Goal: Information Seeking & Learning: Compare options

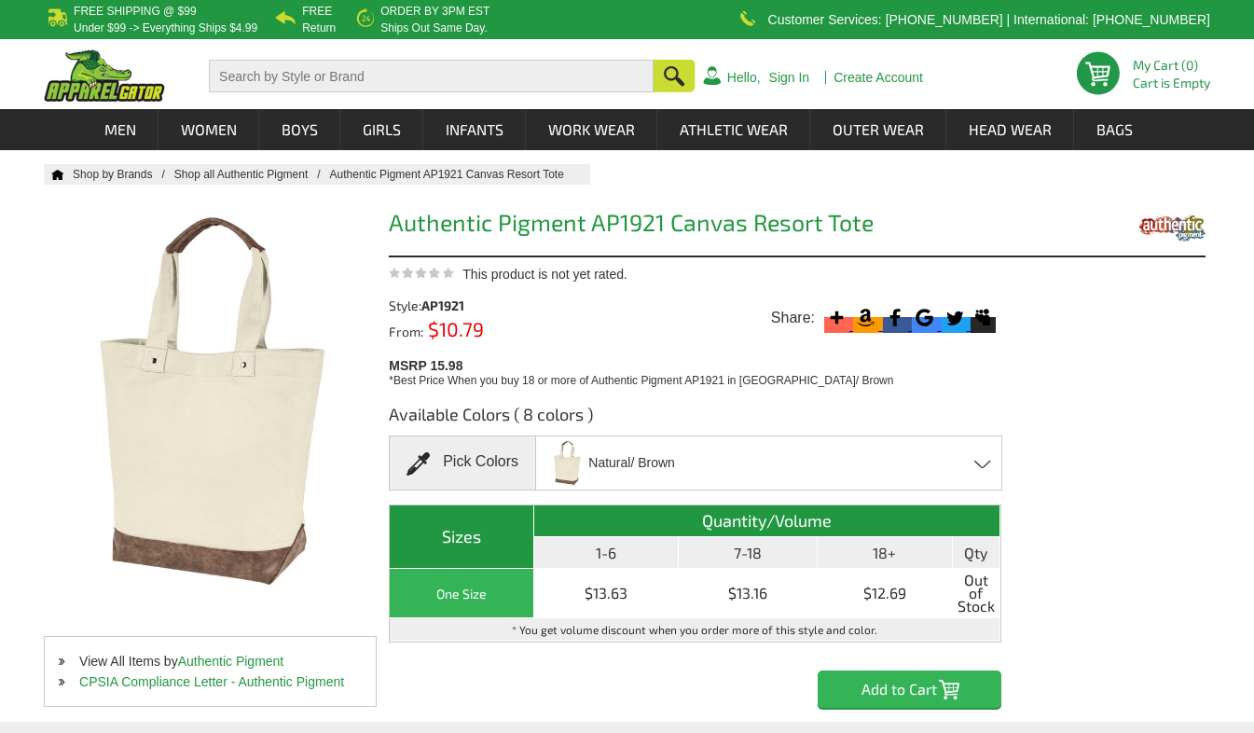
click at [733, 448] on div "Natural/ Brown Black/ Brown - Closeout Chili/ Brown - Closeout Concrete/ Brown …" at bounding box center [768, 462] width 467 height 55
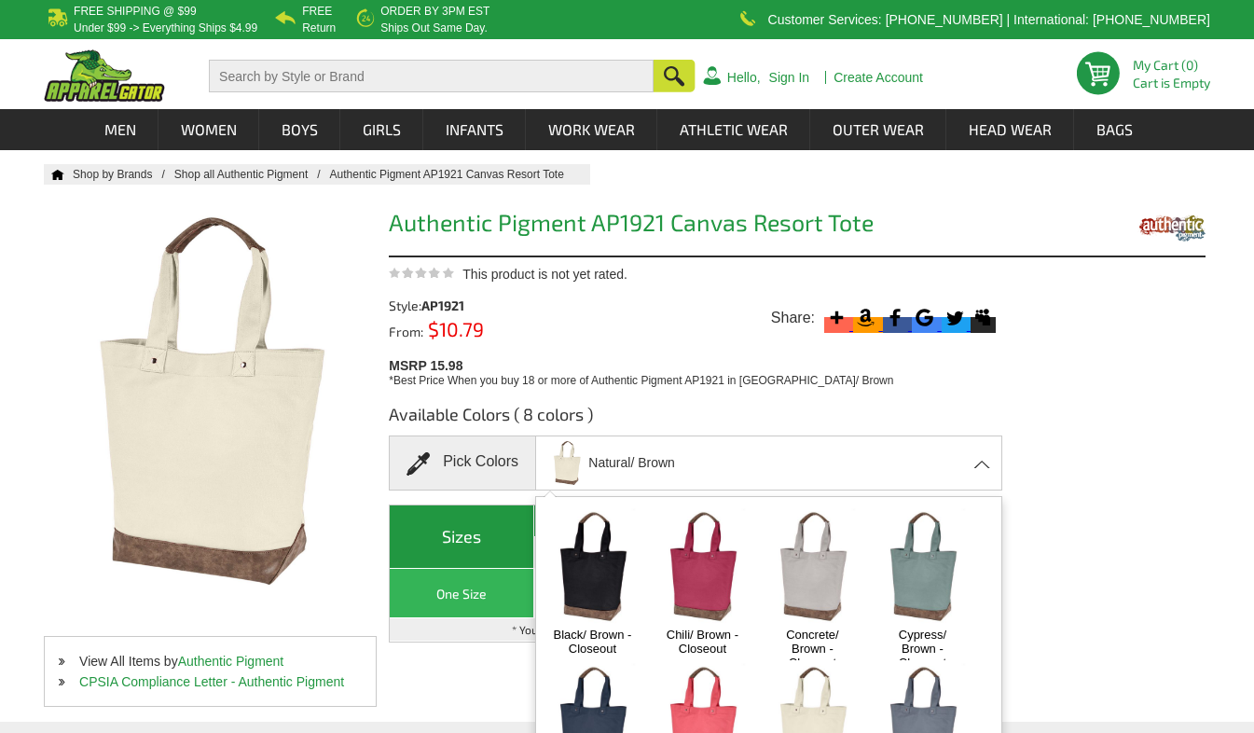
click at [594, 605] on img at bounding box center [592, 566] width 98 height 122
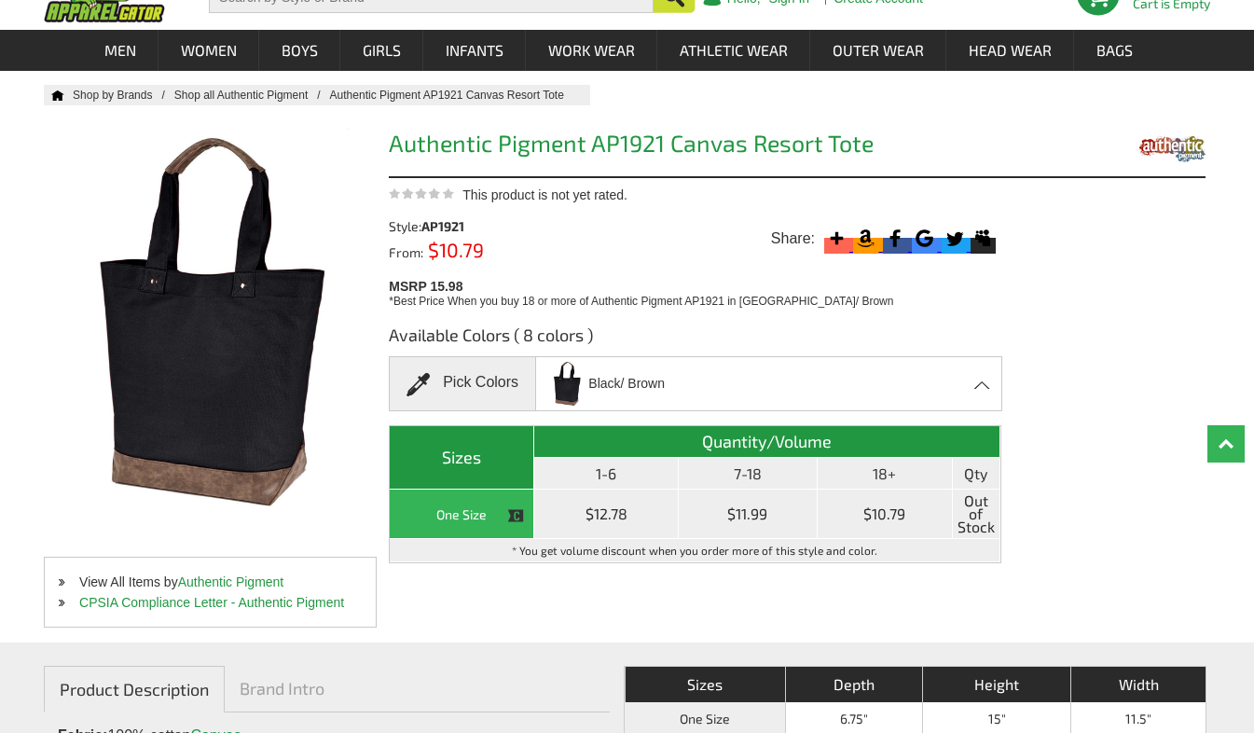
scroll to position [80, 0]
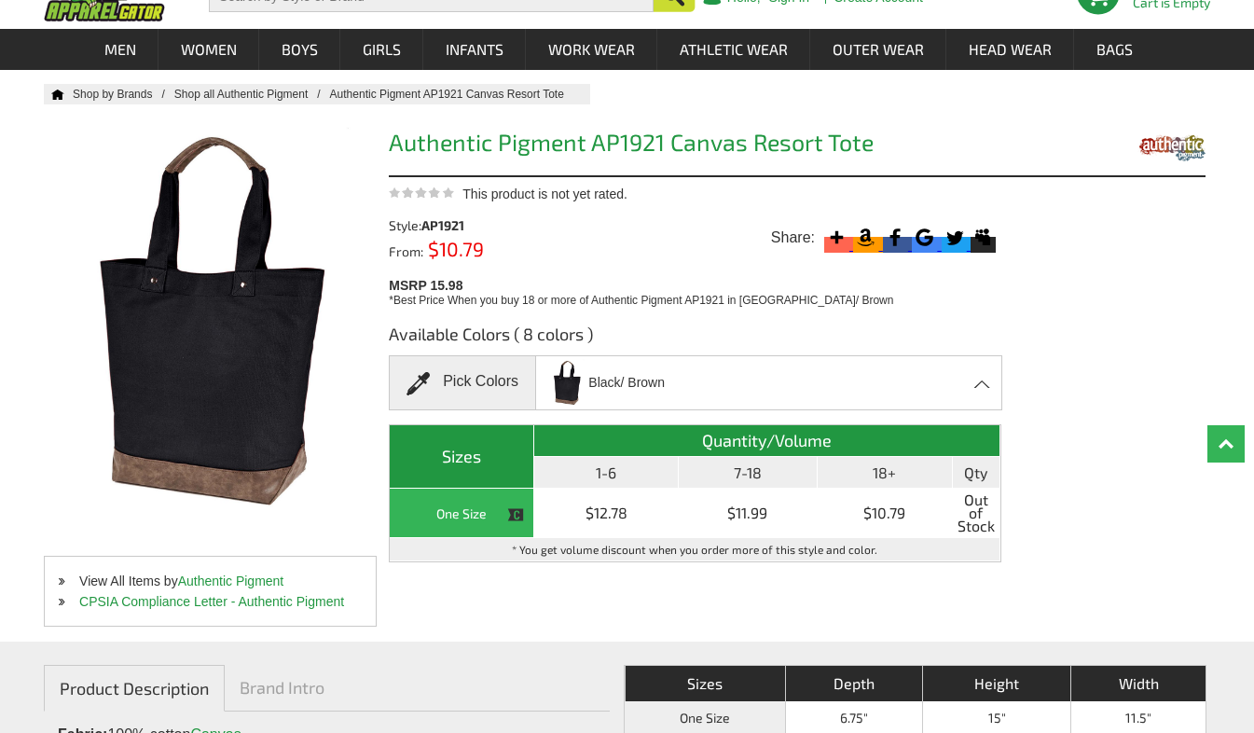
click at [668, 391] on div "Black/ Brown Black/ Brown - Closeout Chili/ Brown - Closeout Concrete/ Brown - …" at bounding box center [768, 382] width 467 height 55
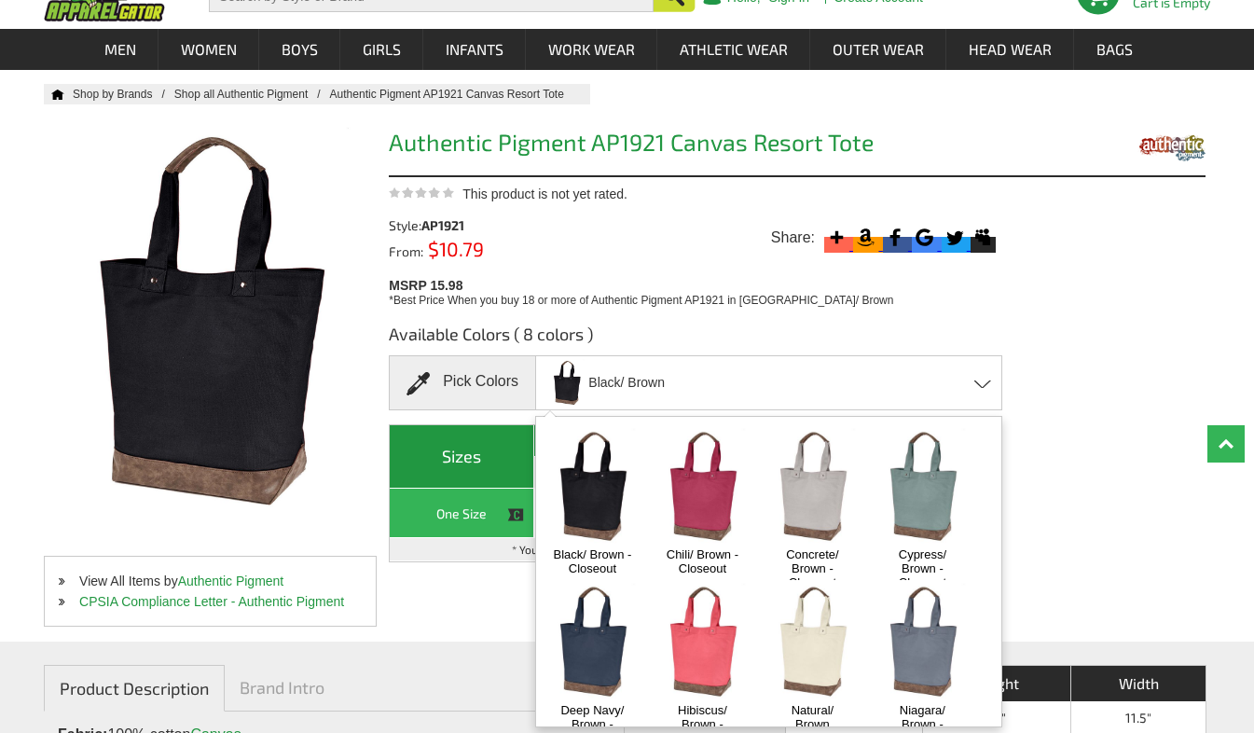
click at [703, 495] on img at bounding box center [702, 486] width 98 height 122
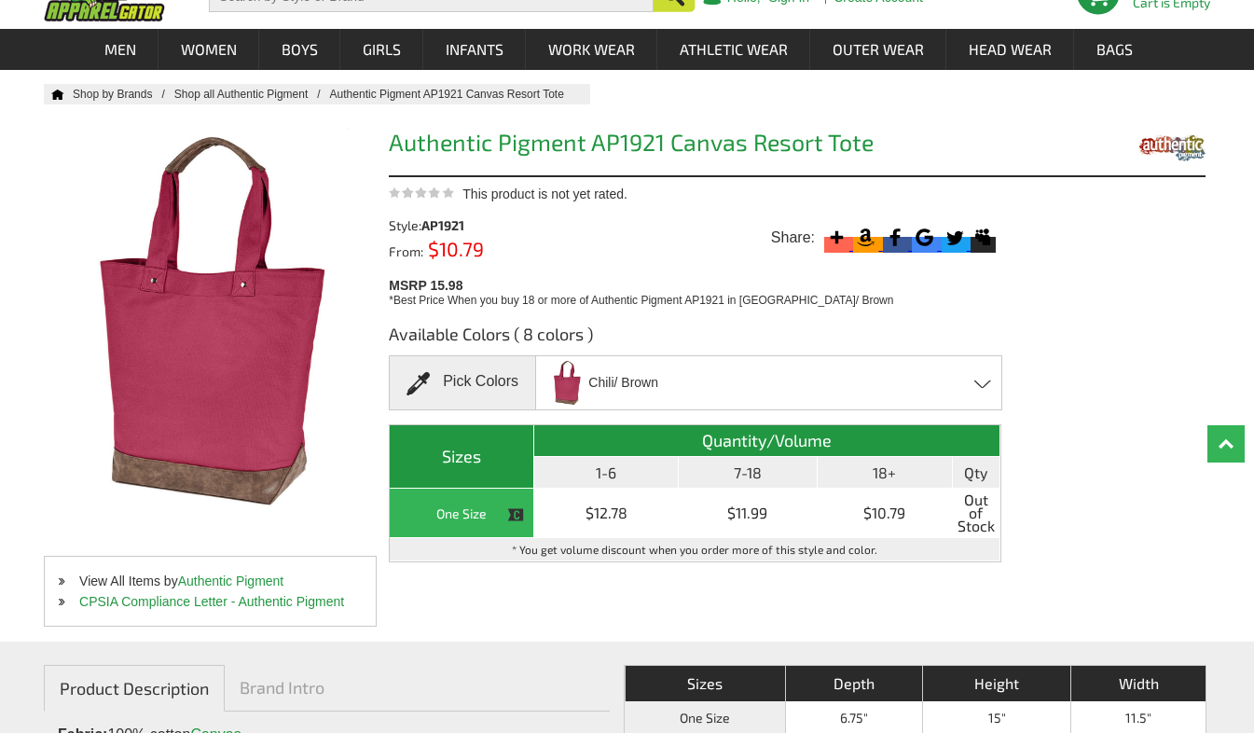
click at [705, 359] on div "Chili/ Brown Black/ Brown - Closeout Chili/ Brown - Closeout Concrete/ Brown - …" at bounding box center [768, 382] width 467 height 55
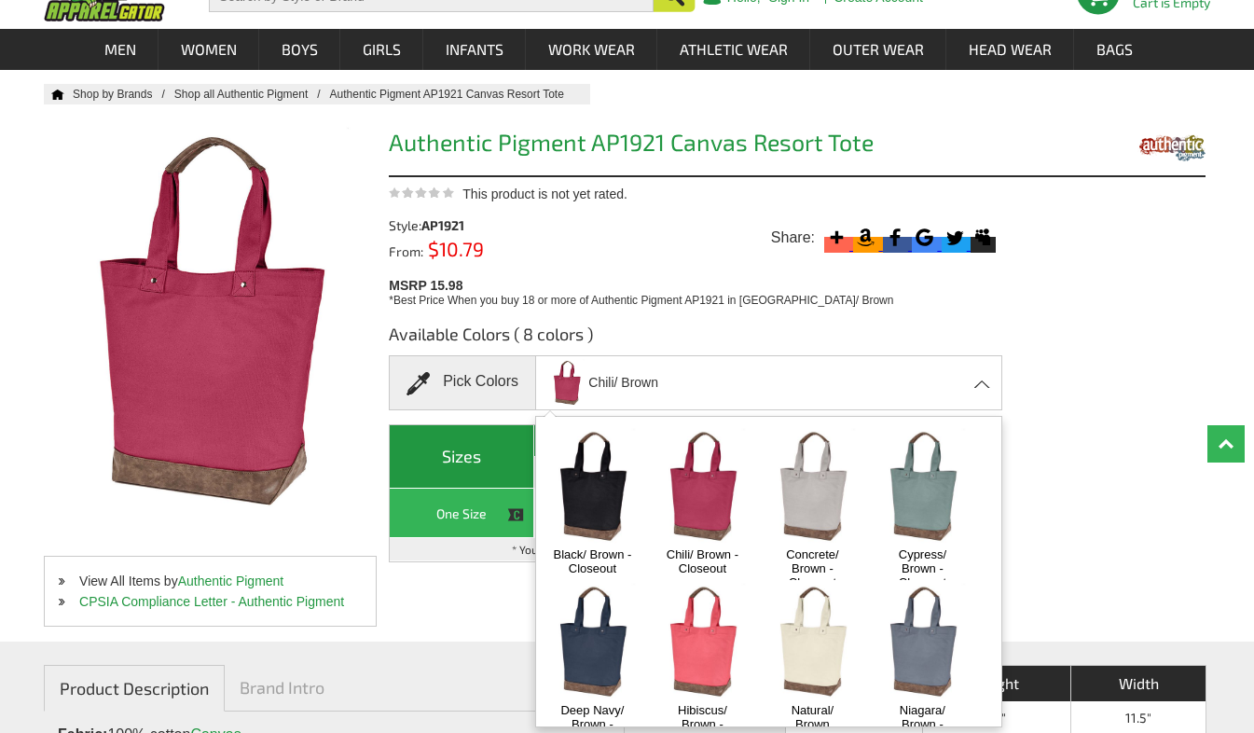
click at [808, 623] on img at bounding box center [812, 641] width 98 height 122
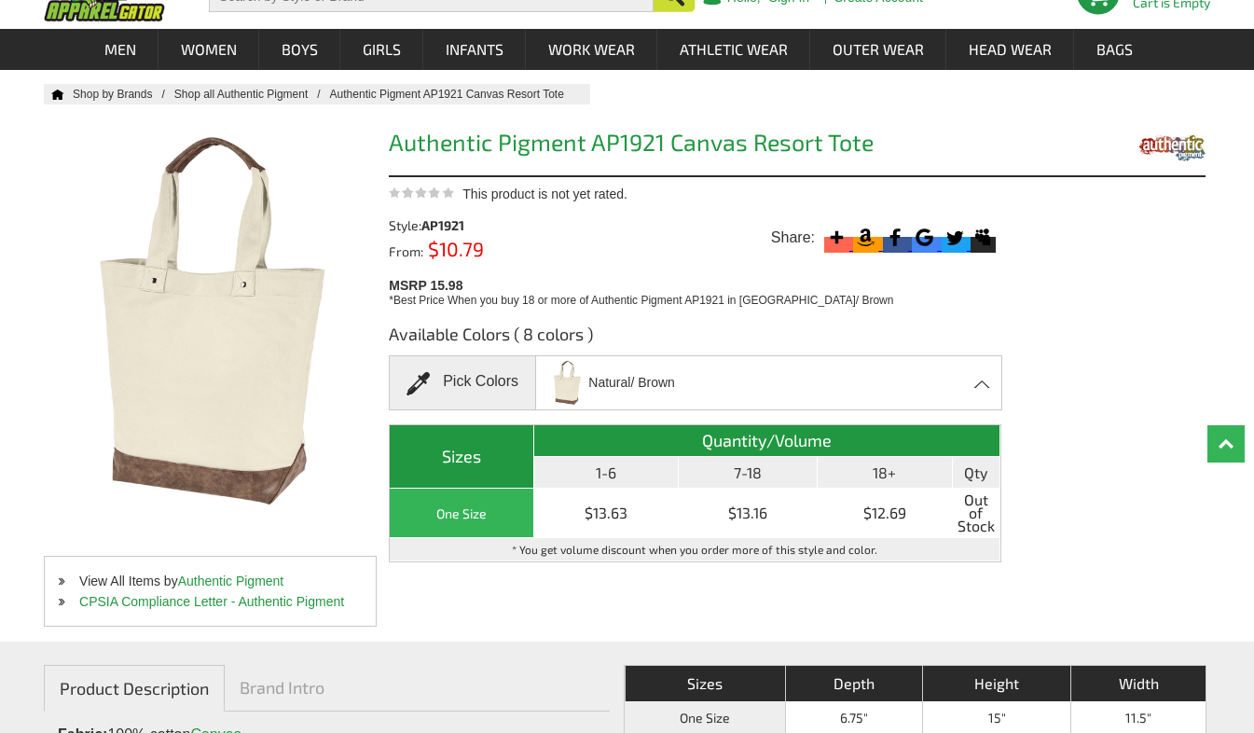
click at [727, 370] on div "Natural/ Brown Black/ Brown - Closeout Chili/ Brown - Closeout Concrete/ Brown …" at bounding box center [768, 382] width 467 height 55
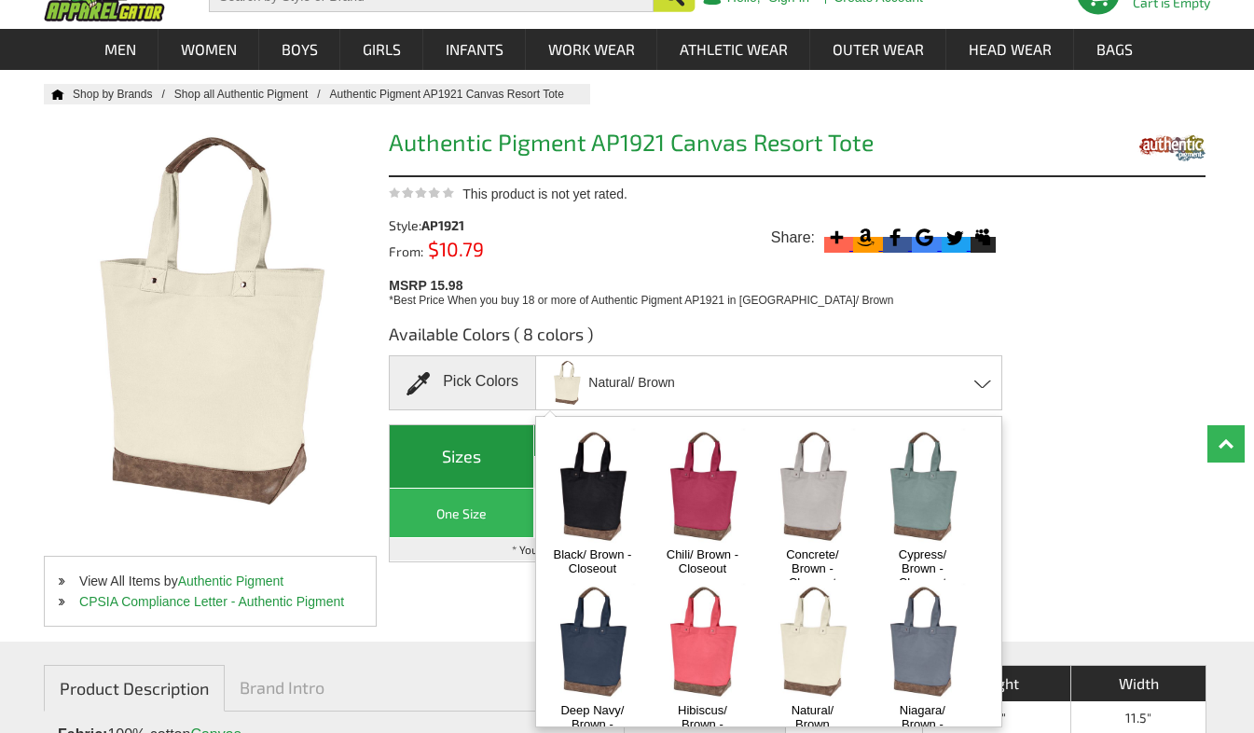
click at [818, 524] on img at bounding box center [812, 486] width 98 height 122
